Goal: Task Accomplishment & Management: Manage account settings

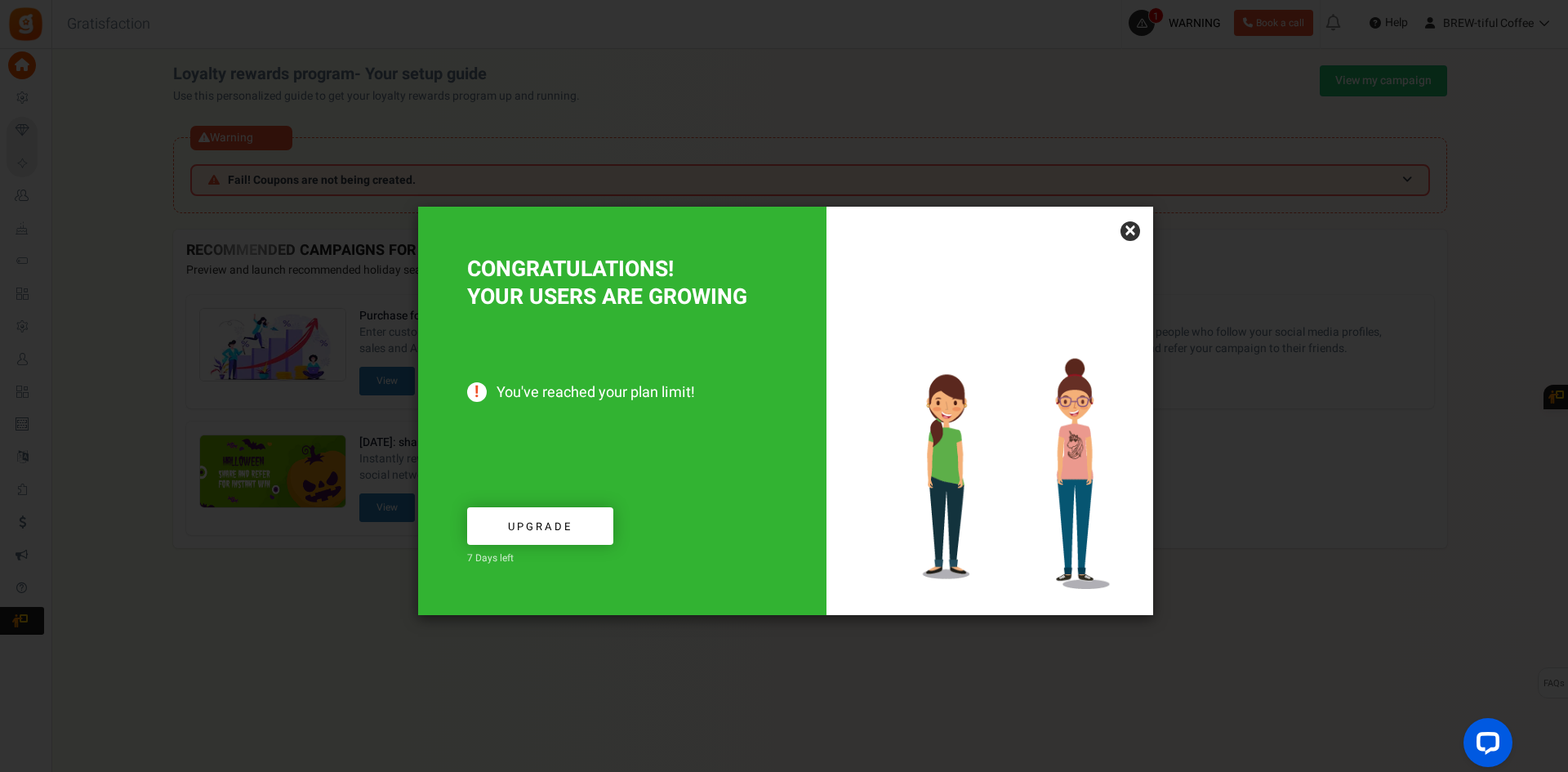
click at [1133, 233] on link "×" at bounding box center [1130, 231] width 20 height 20
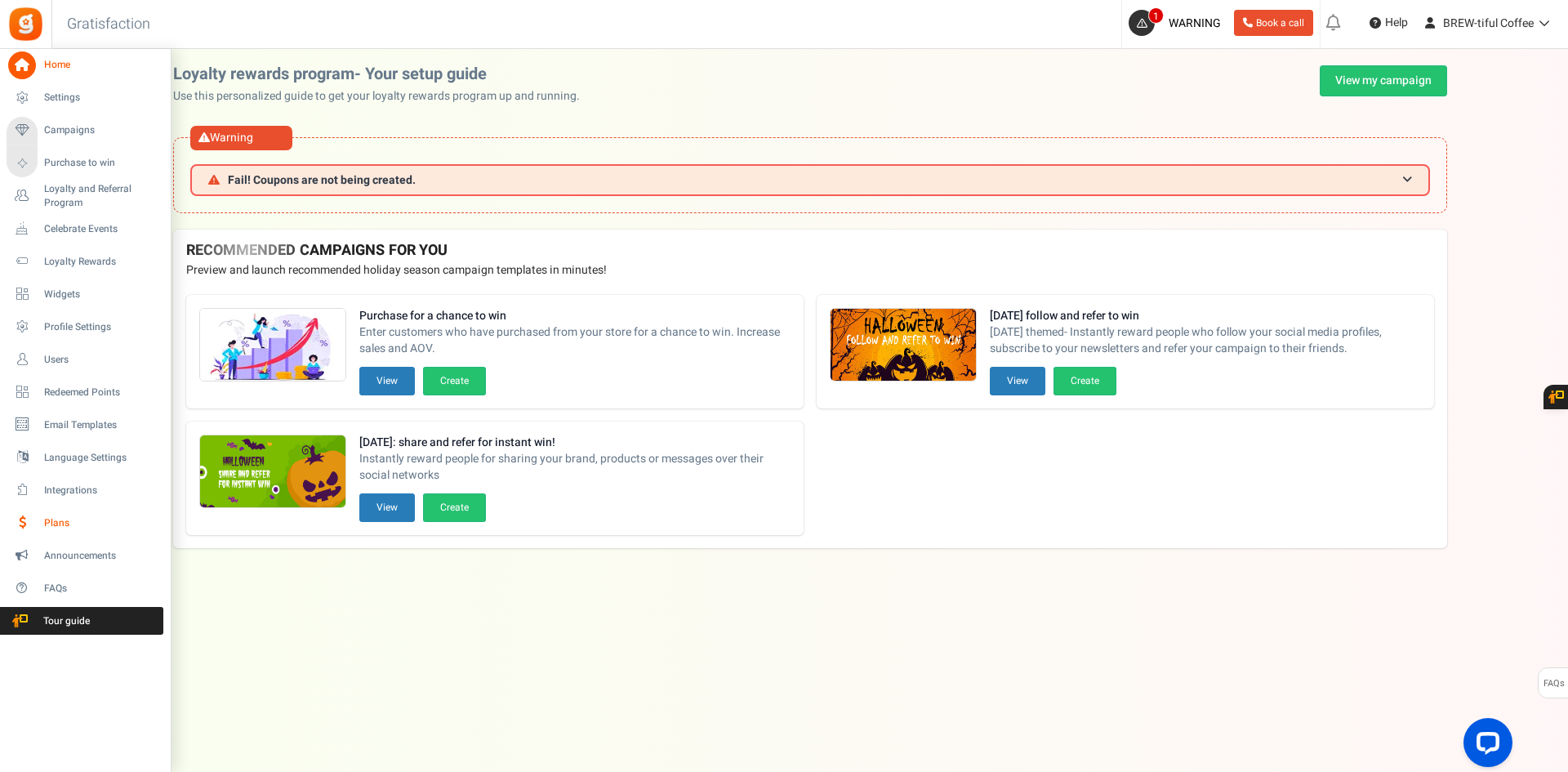
click at [86, 517] on span "Plans" at bounding box center [101, 523] width 115 height 14
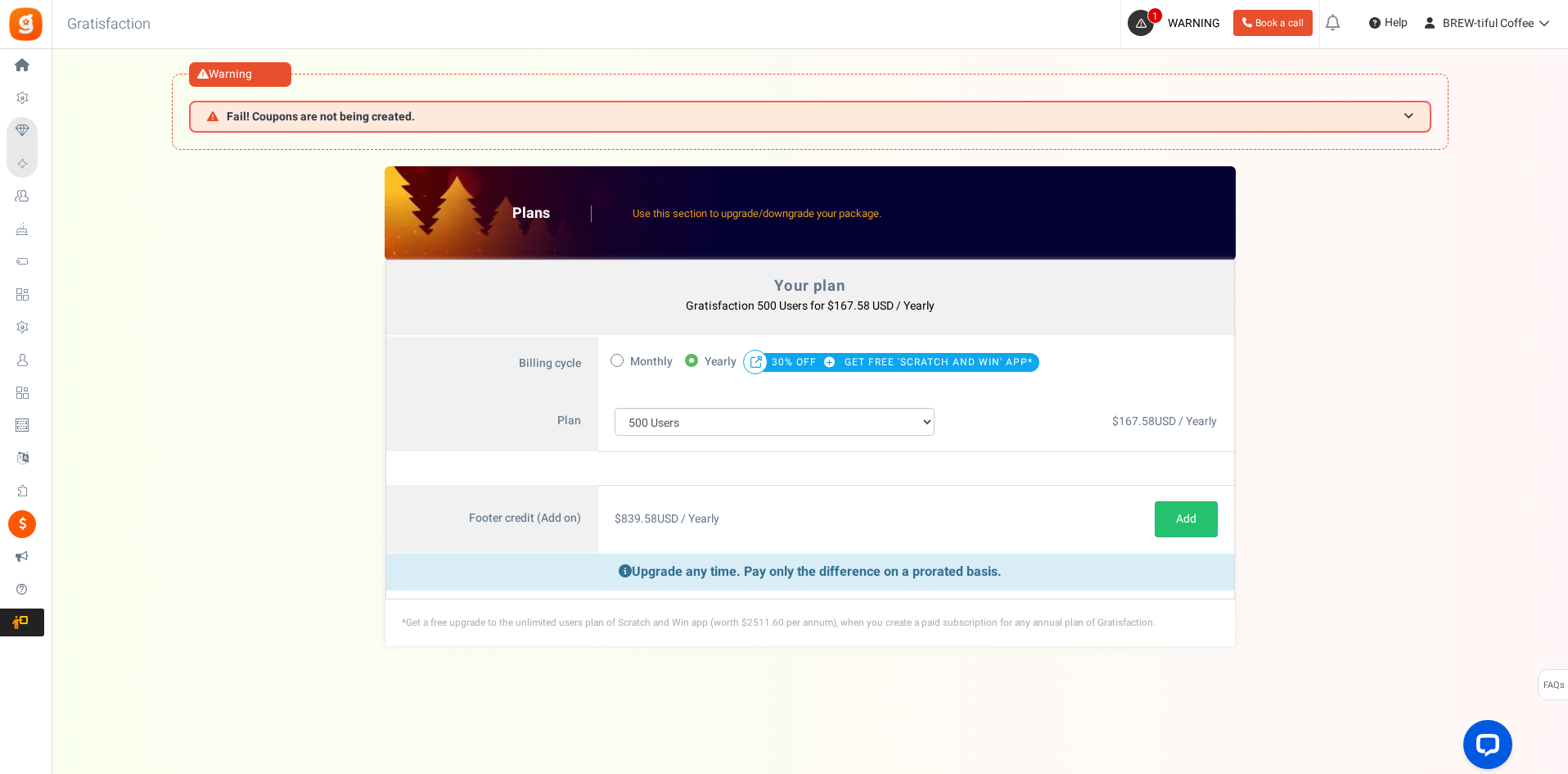
click at [892, 506] on div "$ 839.58 USD / Yearly" at bounding box center [775, 519] width 353 height 68
drag, startPoint x: 384, startPoint y: 517, endPoint x: 1022, endPoint y: 596, distance: 642.9
click at [1022, 596] on div "Footer credit (Add on) Active $ 839.58 USD / Yearly Cancel Add Add Upgrade any …" at bounding box center [810, 541] width 849 height 115
drag, startPoint x: 1046, startPoint y: 592, endPoint x: 416, endPoint y: 497, distance: 637.1
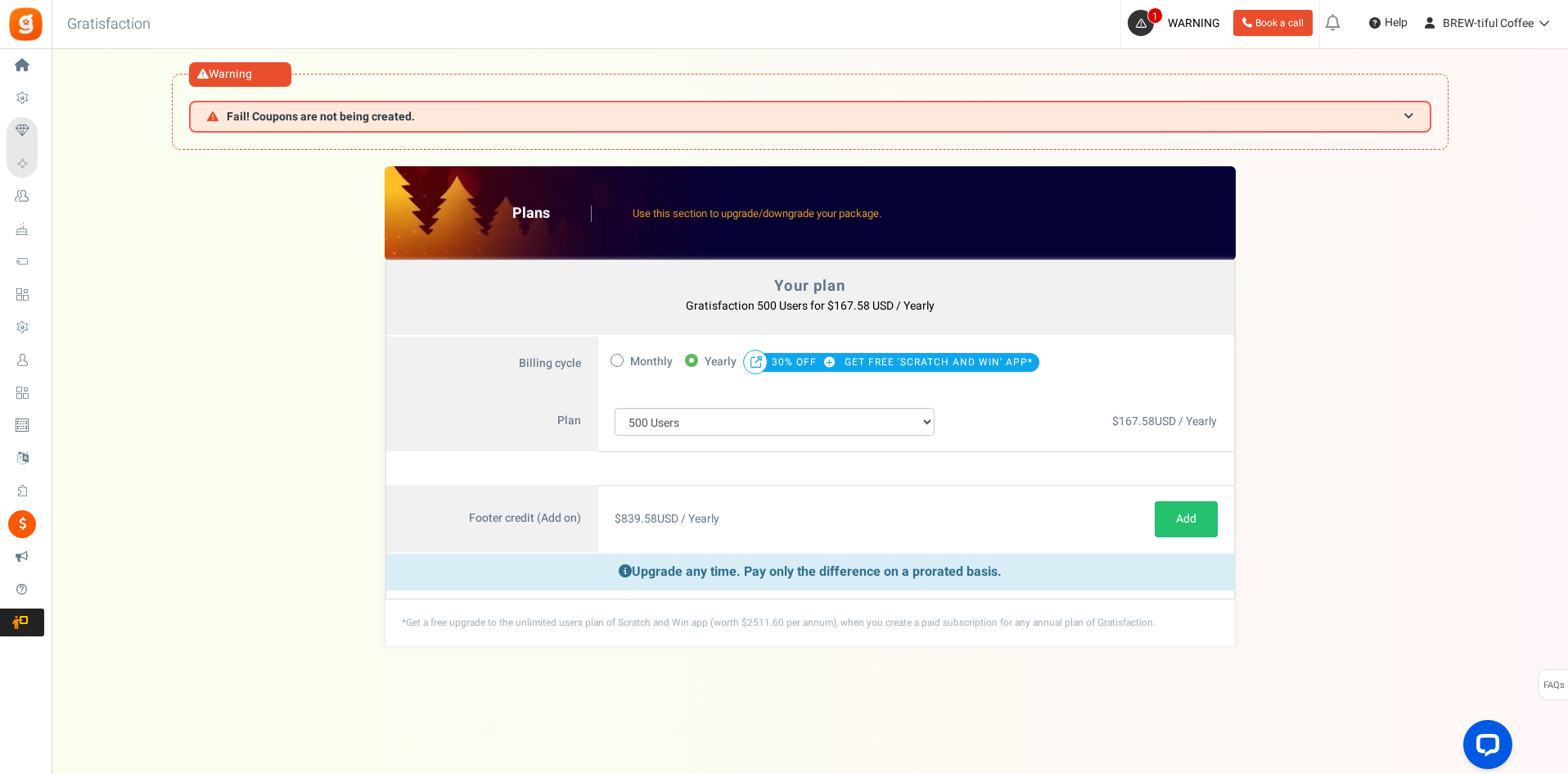
click at [416, 497] on div "Footer credit (Add on) Active $ 839.58 USD / Yearly Cancel Add Add Upgrade any …" at bounding box center [810, 541] width 849 height 115
click at [774, 450] on div "100 Users 200 Users 500 Users 1000 Users 2000 Users 3000 Users 4000 Users 5000 …" at bounding box center [775, 422] width 353 height 61
click at [1132, 412] on span "167.58" at bounding box center [1136, 421] width 36 height 17
click at [1029, 562] on p "Upgrade any time. Pay only the difference on a prorated basis." at bounding box center [810, 572] width 848 height 37
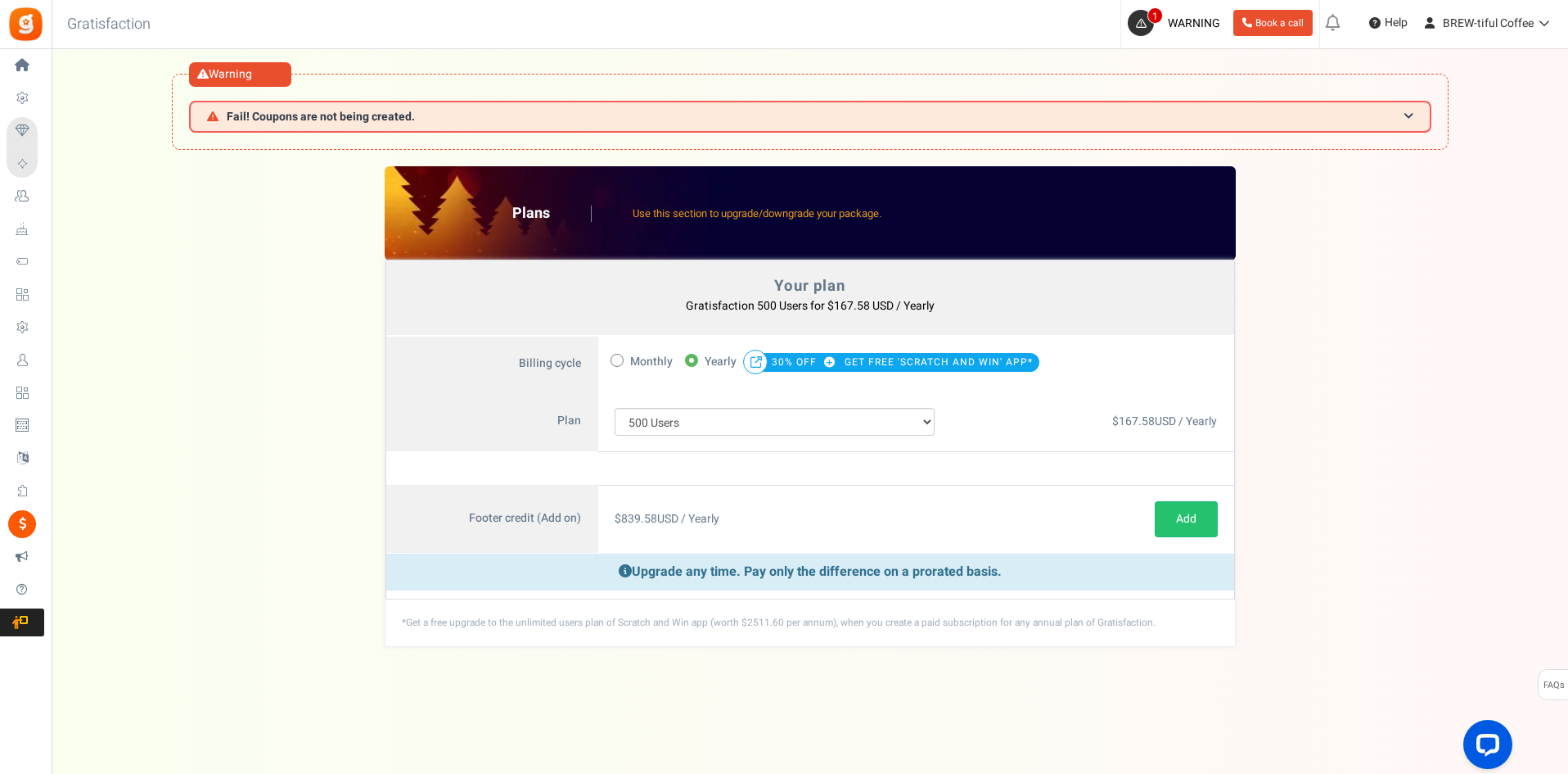
drag, startPoint x: 1036, startPoint y: 565, endPoint x: 519, endPoint y: 485, distance: 523.2
click at [519, 485] on div "Footer credit (Add on) Active $ 839.58 USD / Yearly Cancel Add Add Upgrade any …" at bounding box center [810, 541] width 849 height 115
click at [519, 485] on label "Footer credit (Add on)" at bounding box center [492, 519] width 212 height 68
drag, startPoint x: 359, startPoint y: 503, endPoint x: 1055, endPoint y: 590, distance: 701.4
click at [1051, 594] on div "Your plan - Gratisfaction 500 Users : $167.58 USD / Yearly Coupon [[]] Plans Us…" at bounding box center [810, 406] width 1484 height 480
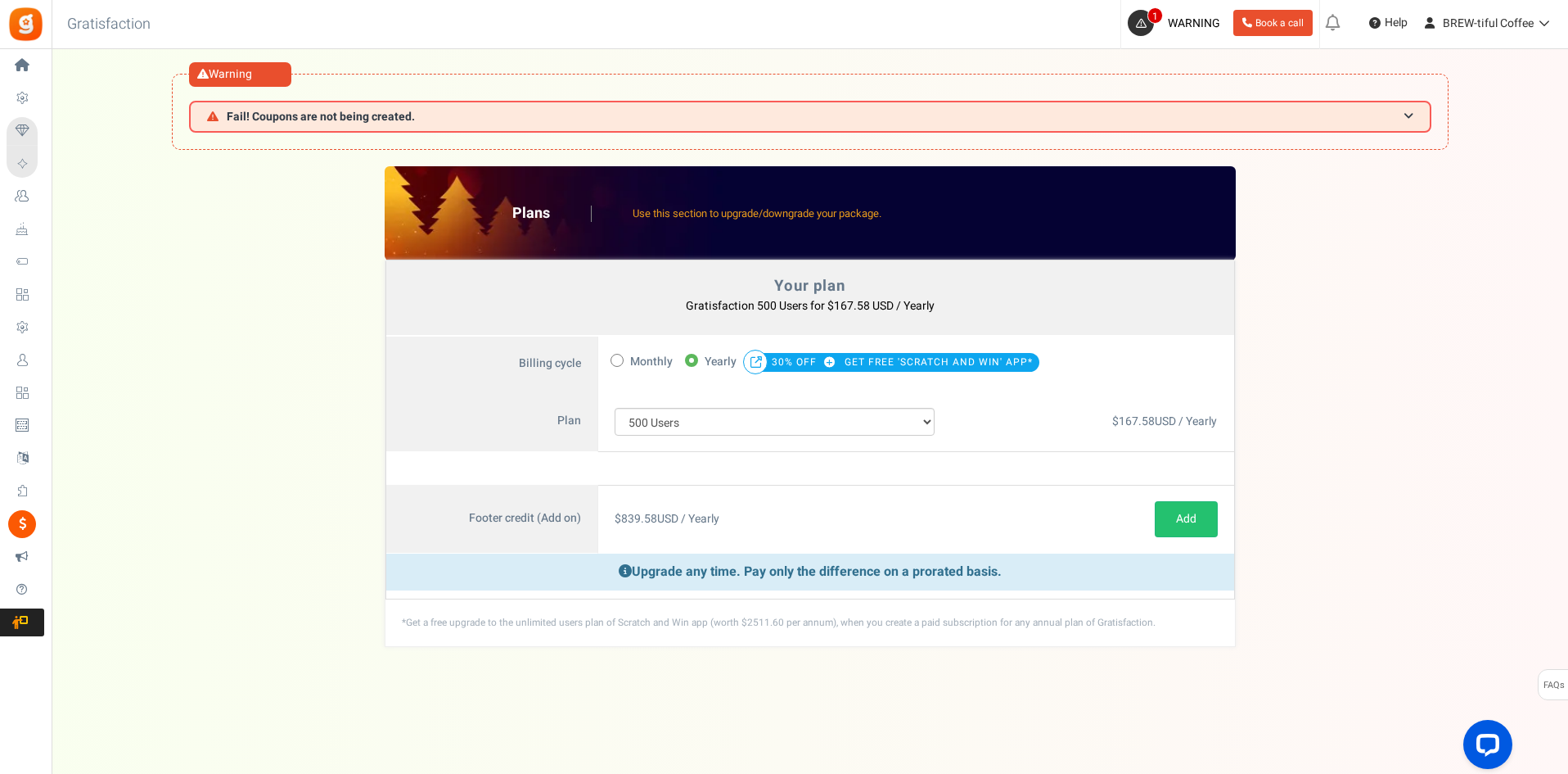
click at [1055, 590] on div "Footer credit (Add on) Active $ 839.58 USD / Yearly Cancel Add Add Upgrade any …" at bounding box center [810, 541] width 849 height 115
drag, startPoint x: 698, startPoint y: 550, endPoint x: 429, endPoint y: 514, distance: 271.4
click at [429, 514] on div "Footer credit (Add on) Active $ 839.58 USD / Yearly Cancel Add Add Upgrade any …" at bounding box center [810, 541] width 849 height 115
click at [429, 514] on label "Footer credit (Add on)" at bounding box center [492, 519] width 212 height 68
drag, startPoint x: 1039, startPoint y: 574, endPoint x: 533, endPoint y: 542, distance: 507.0
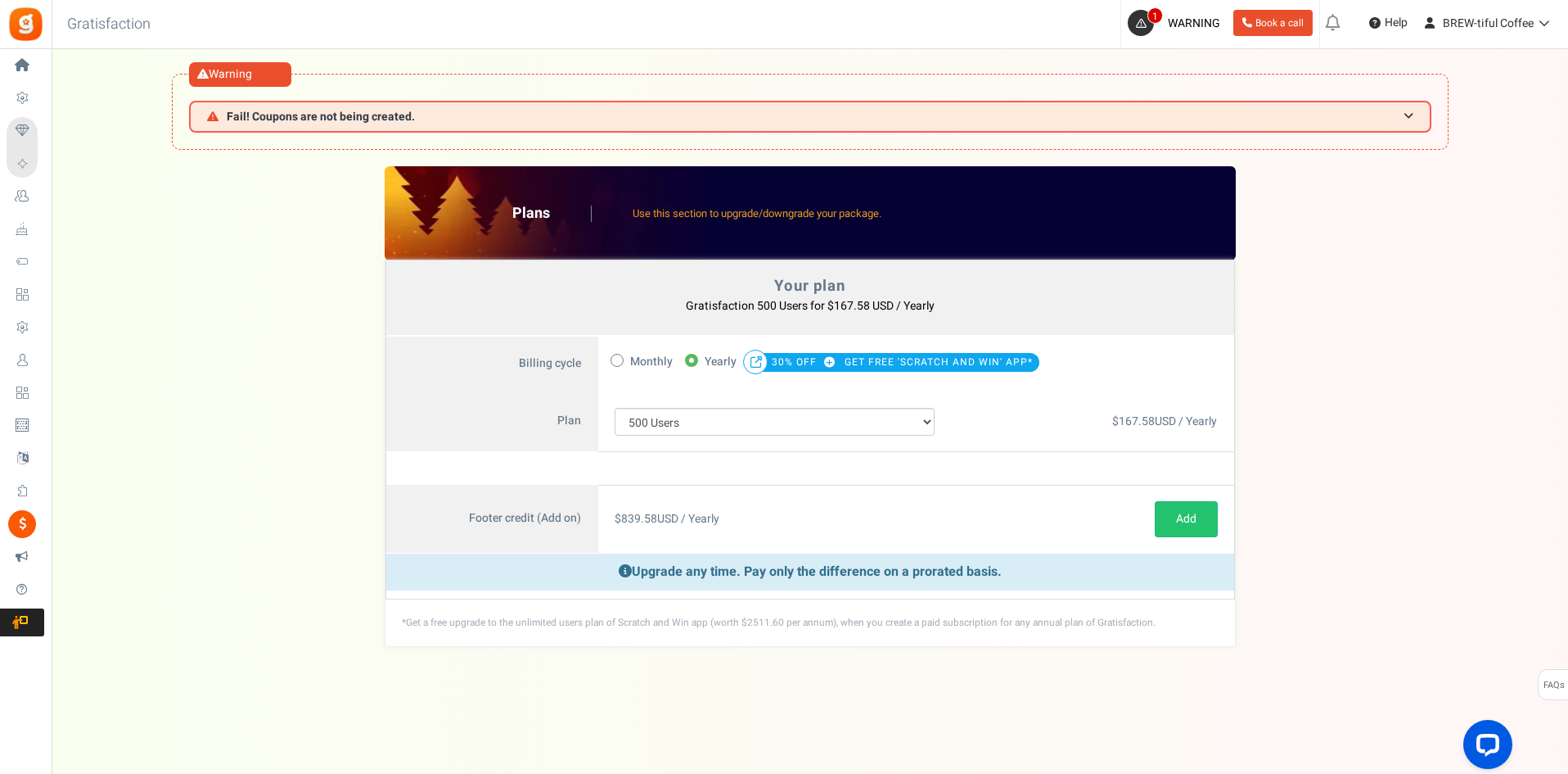
click at [584, 551] on div "Footer credit (Add on) Active $ 839.58 USD / Yearly Cancel Add Add Upgrade any …" at bounding box center [810, 541] width 849 height 115
click at [472, 537] on label "Footer credit (Add on)" at bounding box center [492, 519] width 212 height 68
drag, startPoint x: 392, startPoint y: 508, endPoint x: 1115, endPoint y: 603, distance: 729.2
click at [1115, 603] on div "Your plan Gratisfaction 500 Users for $167.58 USD / Yearly You currently have: …" at bounding box center [810, 453] width 850 height 386
click at [1115, 603] on div "*Get a free upgrade to the unlimited users plan of Scratch and Win app (worth $…" at bounding box center [810, 622] width 849 height 47
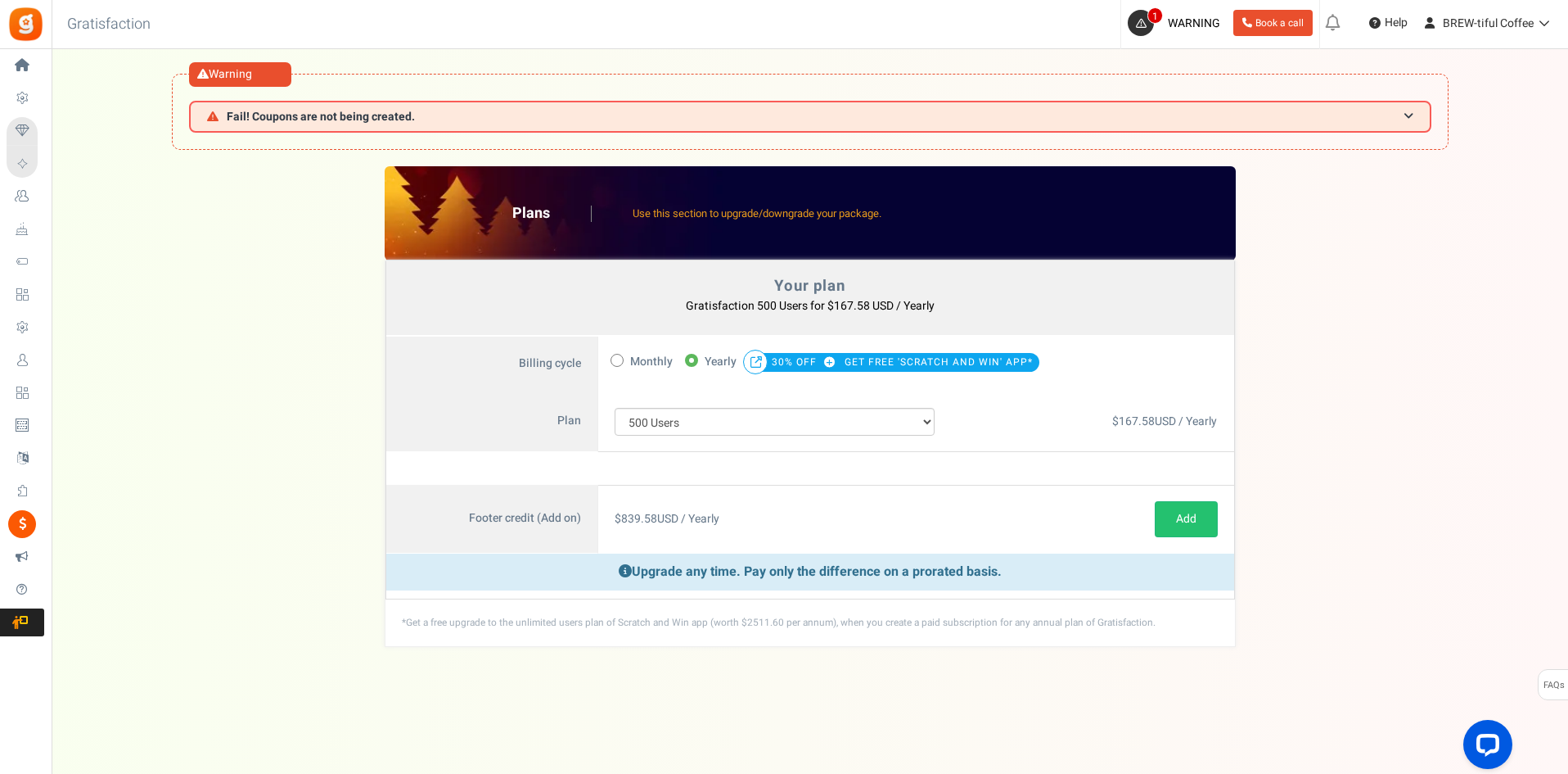
drag, startPoint x: 1050, startPoint y: 573, endPoint x: 293, endPoint y: 447, distance: 767.4
click at [293, 447] on div "Your plan - Gratisfaction 500 Users : $167.58 USD / Yearly Coupon [[]] Plans Us…" at bounding box center [810, 406] width 1484 height 480
click at [332, 512] on div "Your plan - Gratisfaction 500 Users : $167.58 USD / Yearly Coupon [[]] Plans Us…" at bounding box center [810, 406] width 1484 height 480
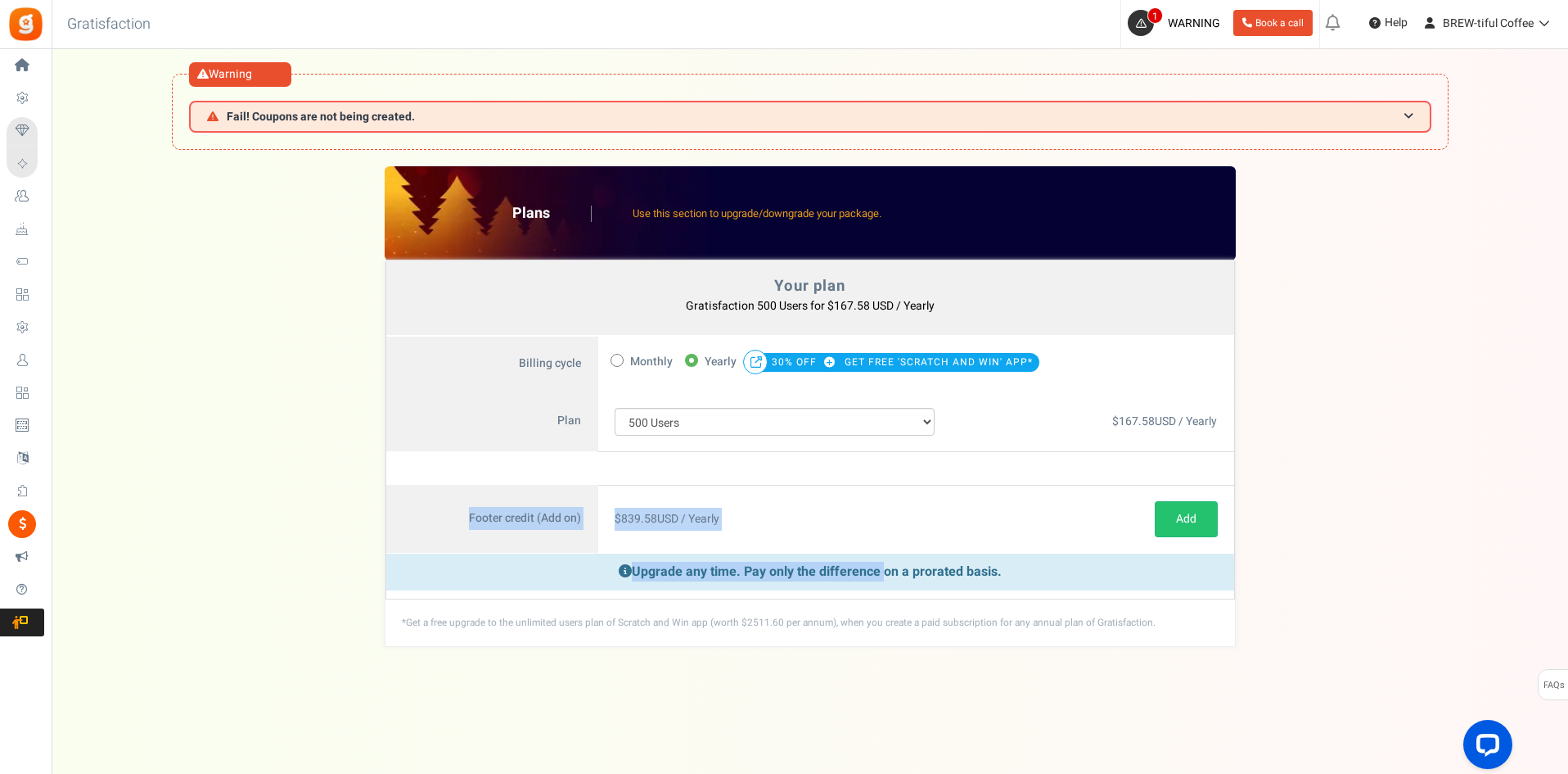
drag, startPoint x: 332, startPoint y: 512, endPoint x: 1088, endPoint y: 587, distance: 759.7
click at [1070, 587] on div "Your plan - Gratisfaction 500 Users : $167.58 USD / Yearly Coupon [[]] Plans Us…" at bounding box center [810, 406] width 1484 height 480
click at [1088, 587] on p "Upgrade any time. Pay only the difference on a prorated basis." at bounding box center [810, 572] width 848 height 37
drag, startPoint x: 1088, startPoint y: 587, endPoint x: 431, endPoint y: 539, distance: 658.8
click at [431, 539] on div "Footer credit (Add on) Active $ 839.58 USD / Yearly Cancel Add Add Upgrade any …" at bounding box center [810, 541] width 849 height 115
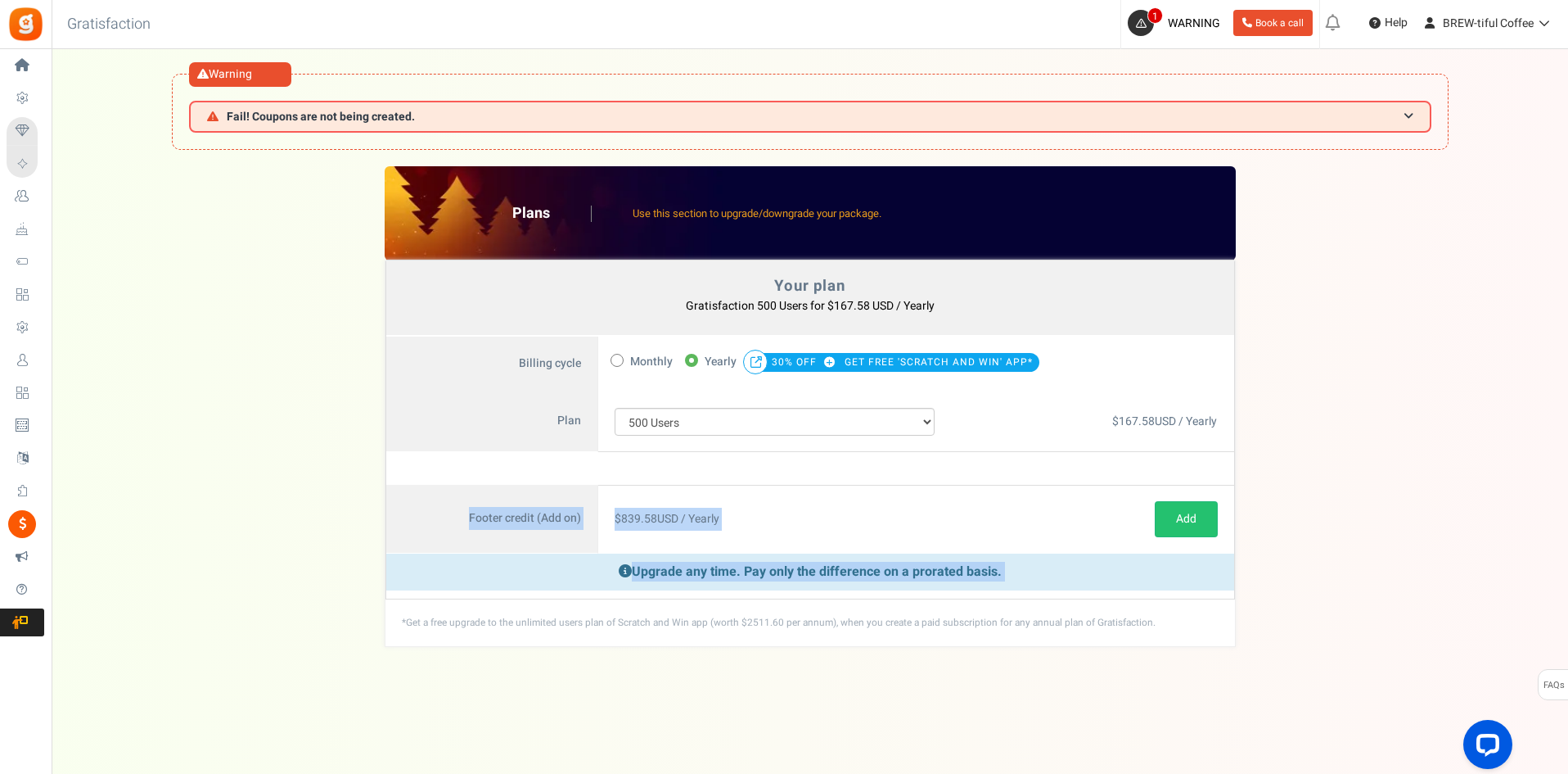
click at [431, 539] on label "Footer credit (Add on)" at bounding box center [492, 519] width 212 height 68
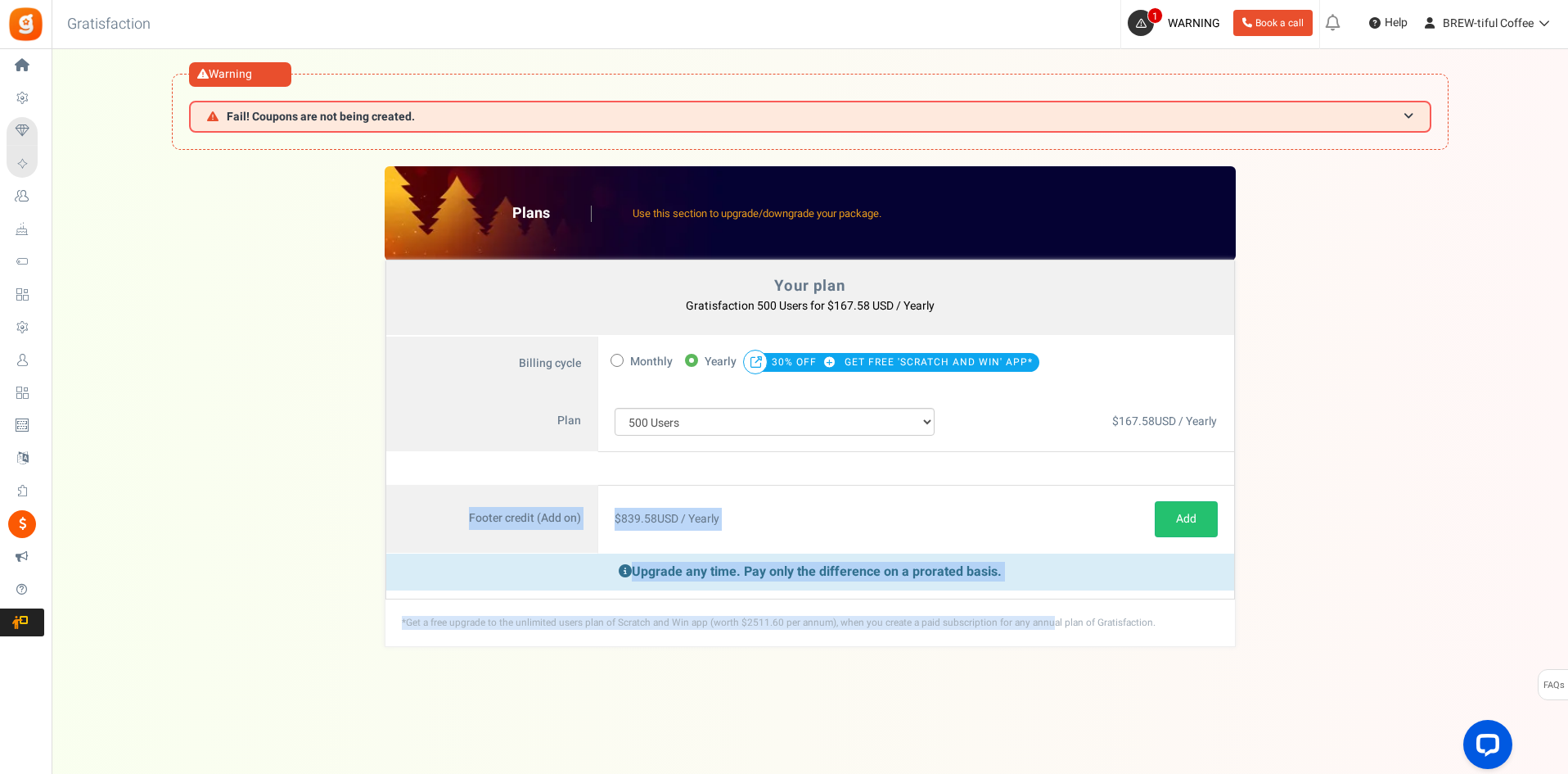
drag, startPoint x: 441, startPoint y: 539, endPoint x: 1079, endPoint y: 623, distance: 643.5
click at [1038, 618] on div "Your plan Gratisfaction 500 Users for $167.58 USD / Yearly You currently have: …" at bounding box center [810, 453] width 850 height 386
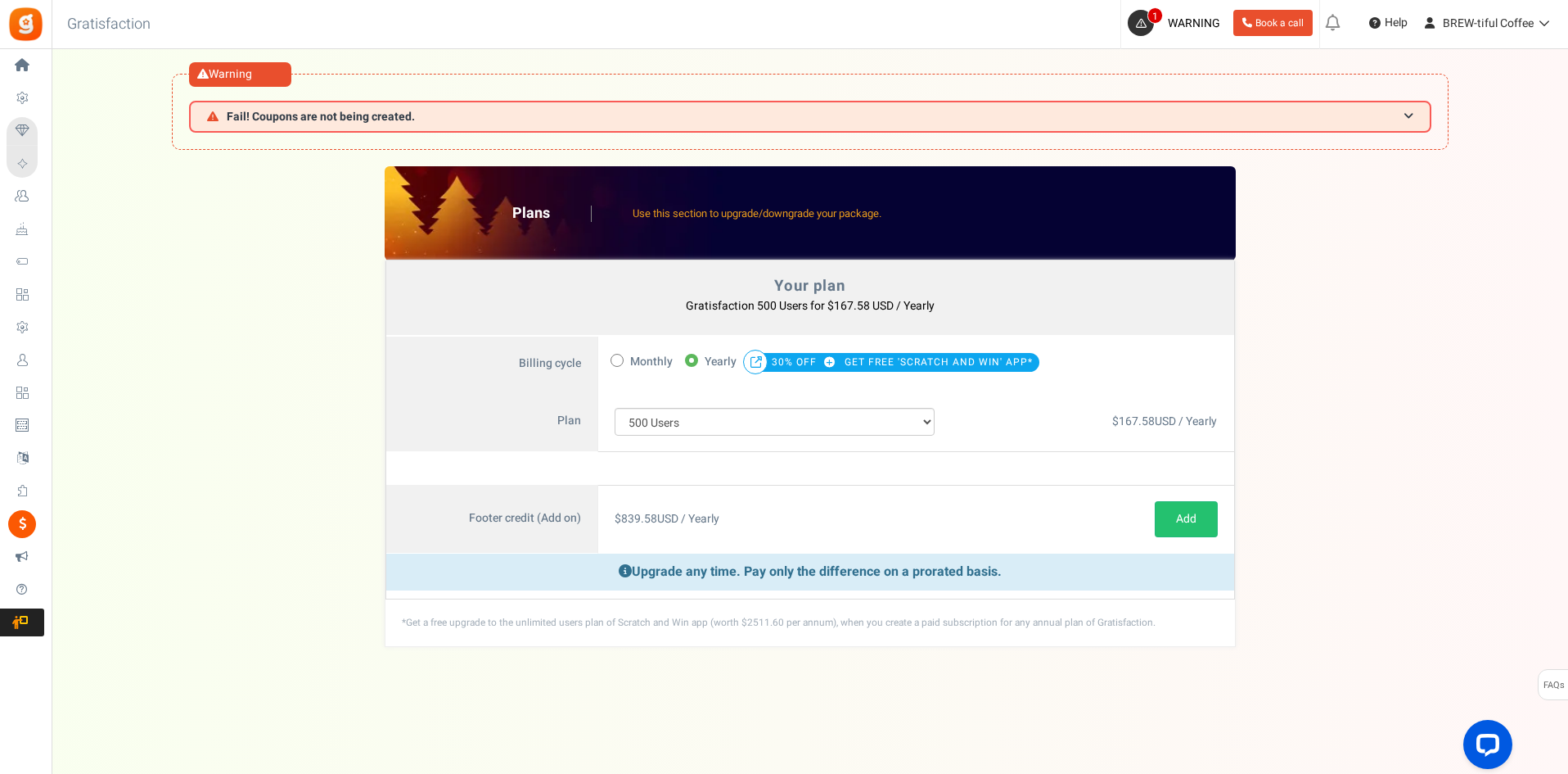
click at [1135, 623] on div "*Get a free upgrade to the unlimited users plan of Scratch and Win app (worth $…" at bounding box center [810, 622] width 849 height 47
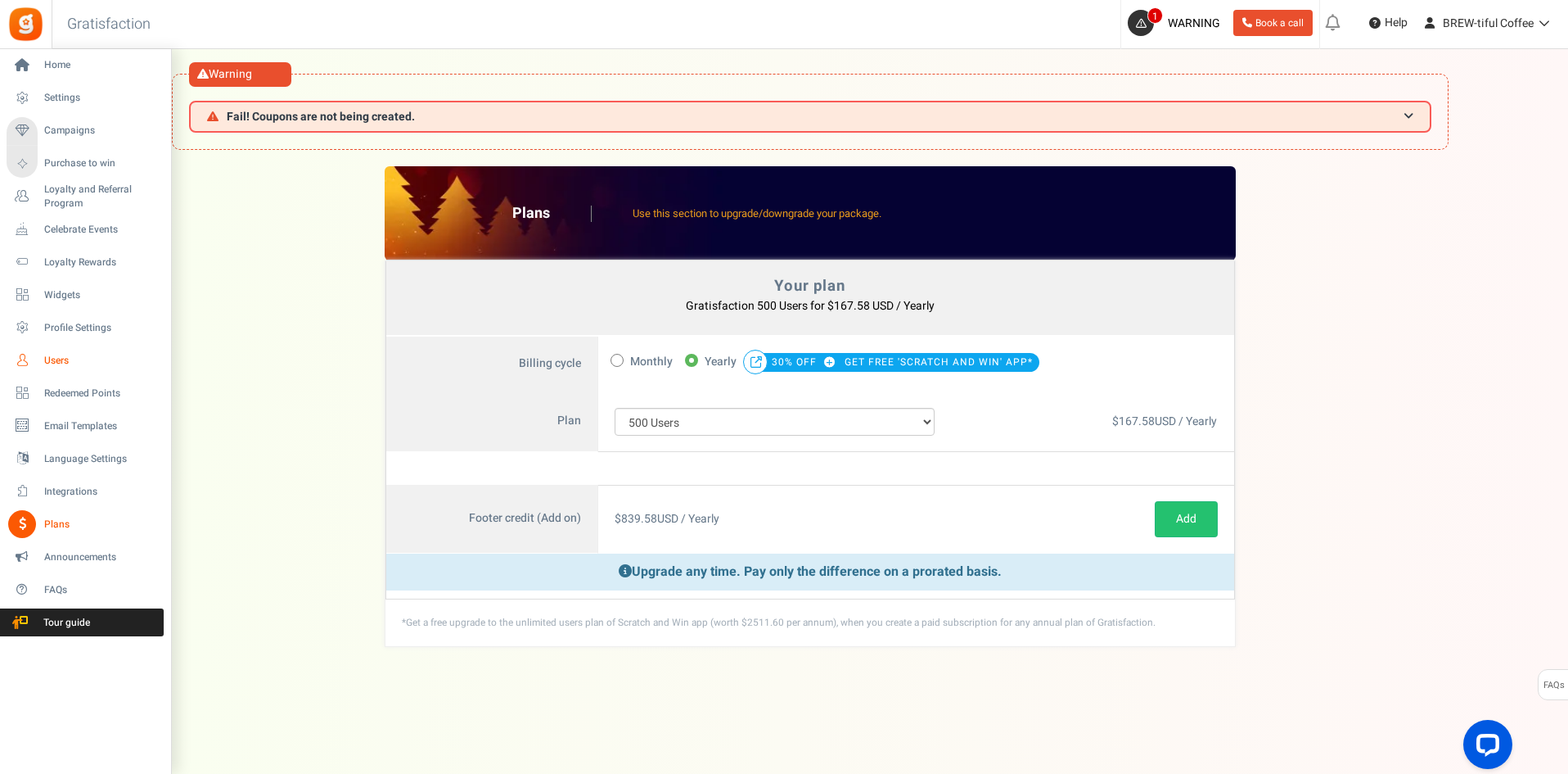
click at [68, 353] on span "Users" at bounding box center [102, 360] width 115 height 14
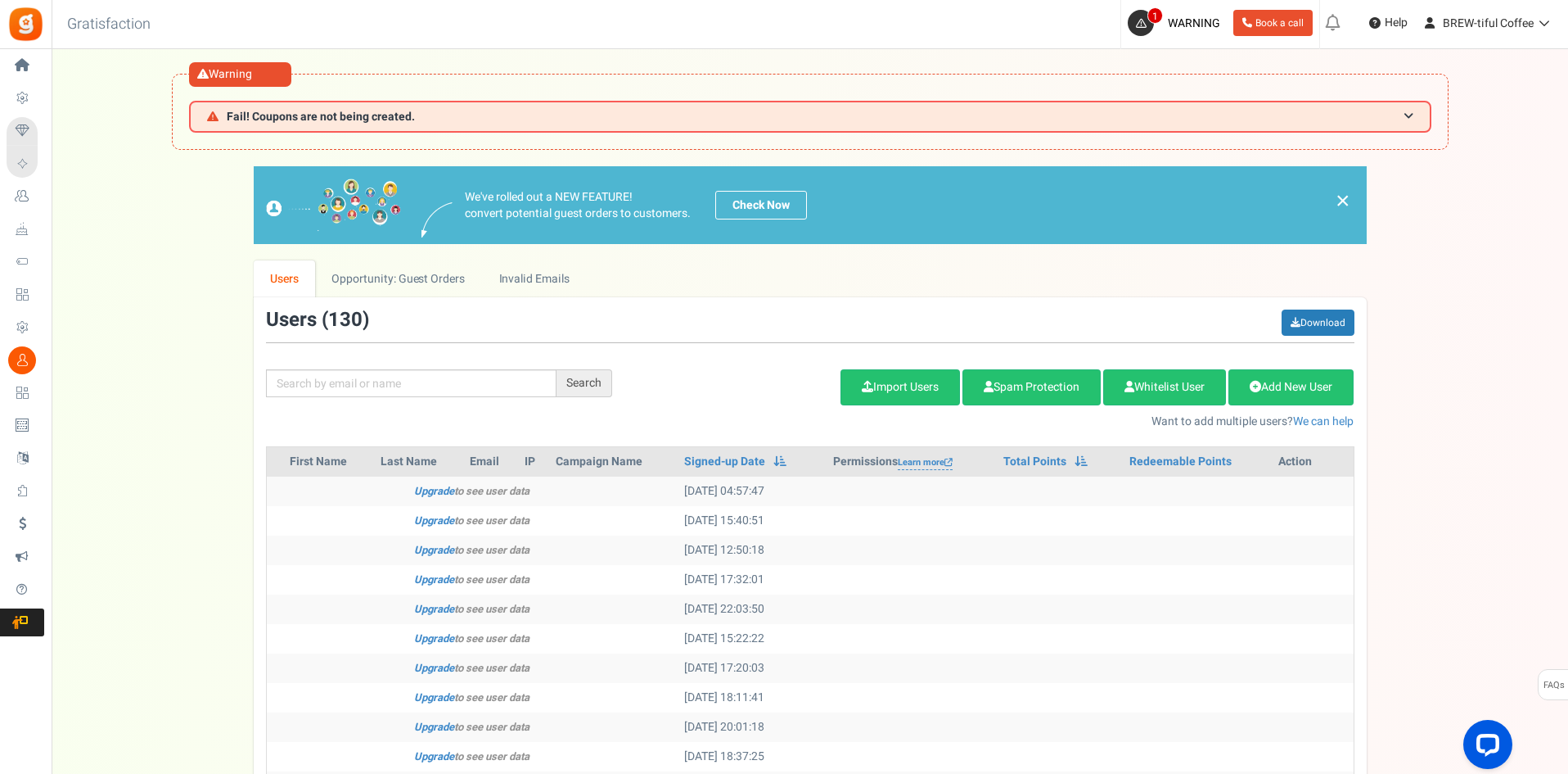
click at [333, 330] on span "130" at bounding box center [345, 320] width 34 height 28
click at [947, 540] on td at bounding box center [1090, 550] width 527 height 29
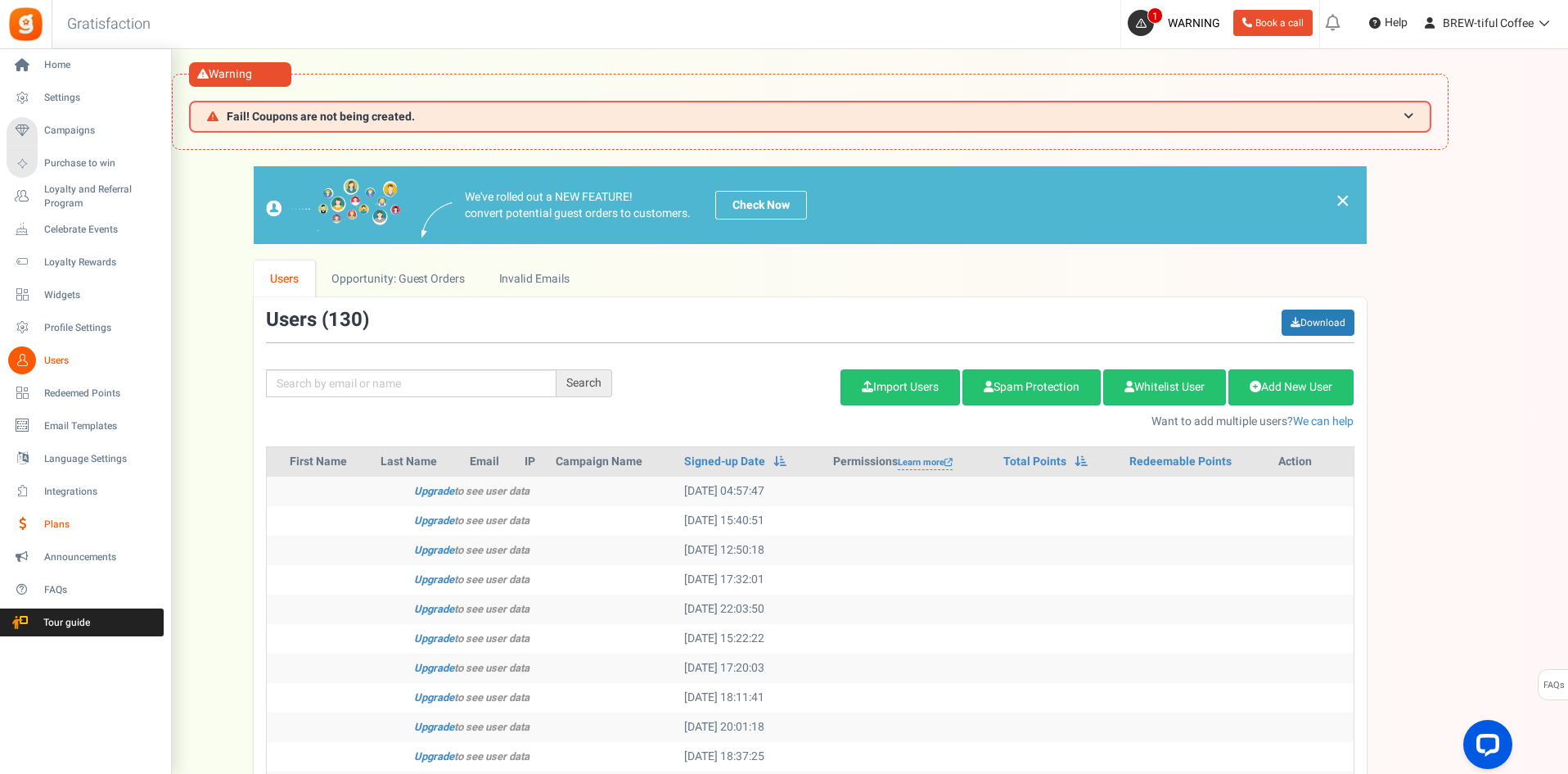
click at [73, 530] on span "Plans" at bounding box center [102, 524] width 115 height 14
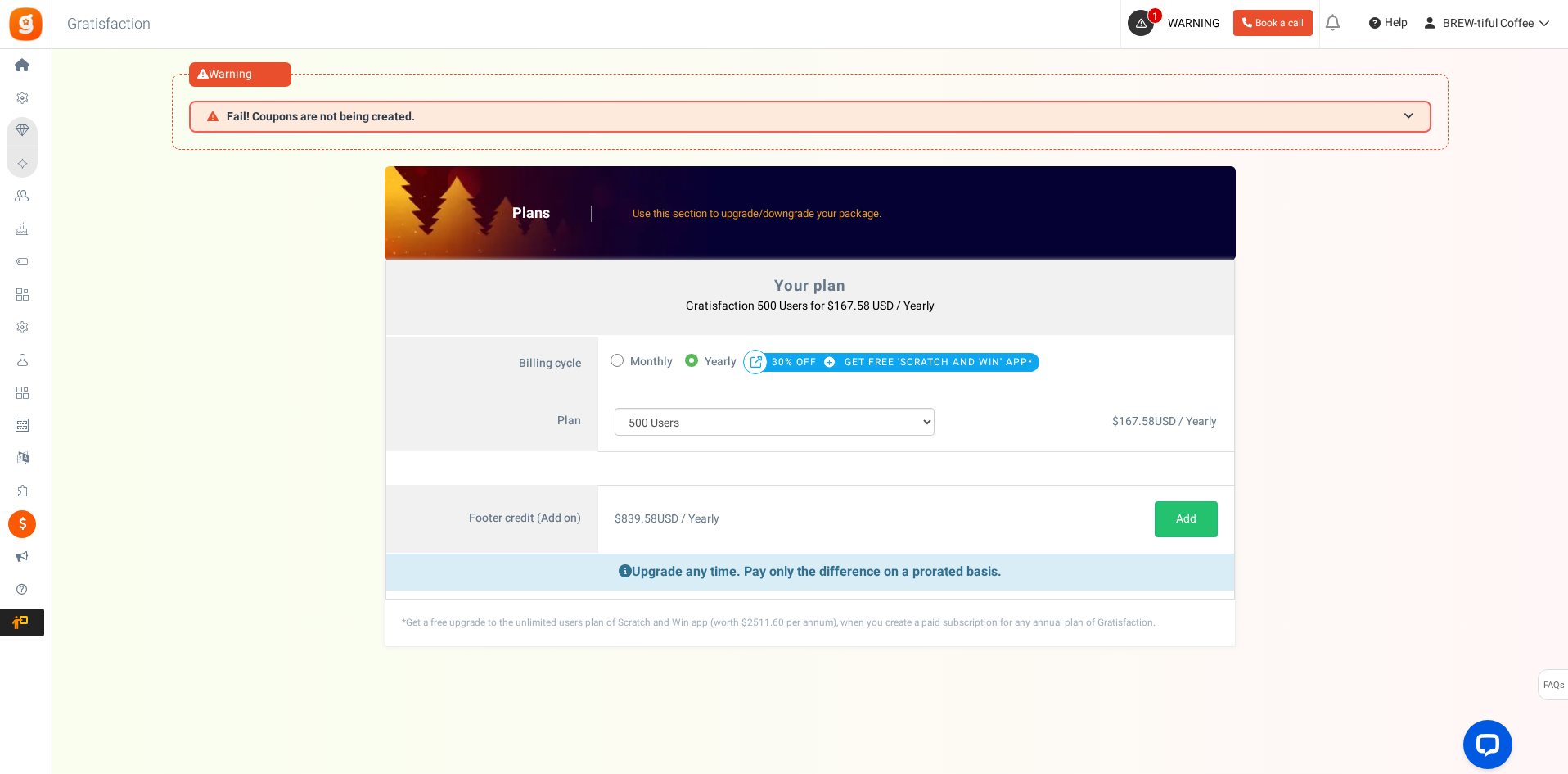
click at [1128, 421] on span "167.58" at bounding box center [1136, 421] width 36 height 17
click at [1124, 421] on span "167.58" at bounding box center [1136, 421] width 36 height 17
click at [1013, 483] on div "Note : Current subscription will be canceled and new subscription will be activ…" at bounding box center [810, 468] width 848 height 32
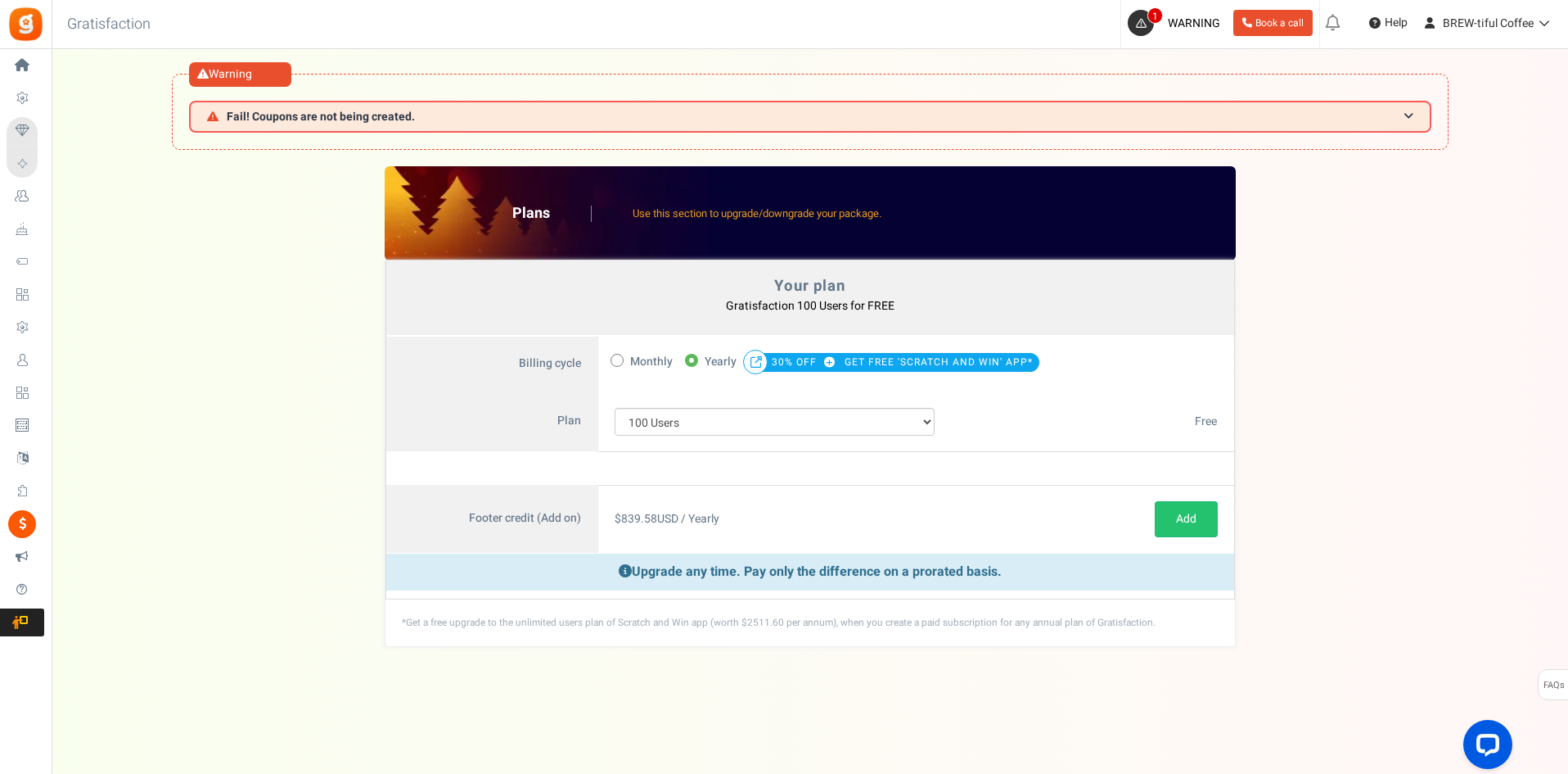
click at [1234, 454] on div "Your plan Gratisfaction 100 Users for FREE You currently have: Active coupon Pl…" at bounding box center [810, 372] width 849 height 223
click at [882, 394] on div "100 Users 200 Users 500 Users 1000 Users 2000 Users 3000 Users 4000 Users 5000 …" at bounding box center [775, 422] width 353 height 61
click at [869, 415] on select "100 Users 200 Users 500 Users 1000 Users 2000 Users 3000 Users 4000 Users 5000 …" at bounding box center [775, 421] width 321 height 28
click at [1285, 362] on div "Your plan - Gratisfaction 100 Users : FREE Coupon [[]] Plans Use this section t…" at bounding box center [810, 406] width 1484 height 480
